Goal: Check status

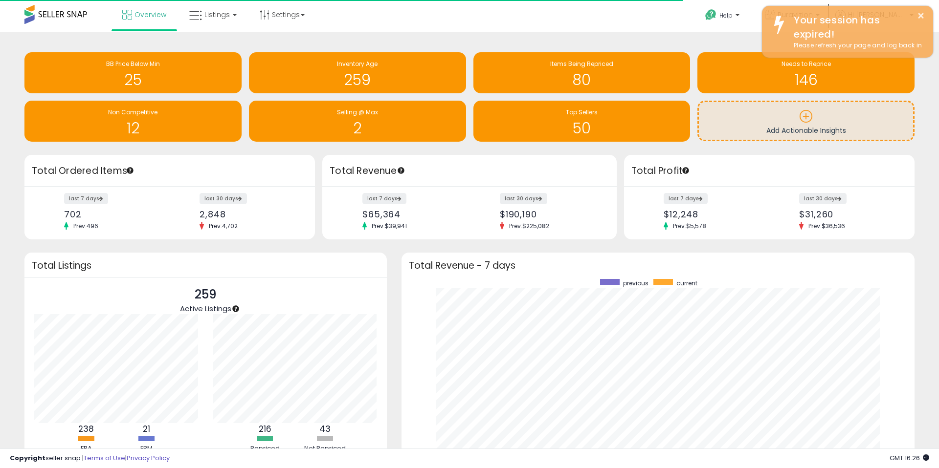
scroll to position [185, 493]
